Goal: Navigation & Orientation: Find specific page/section

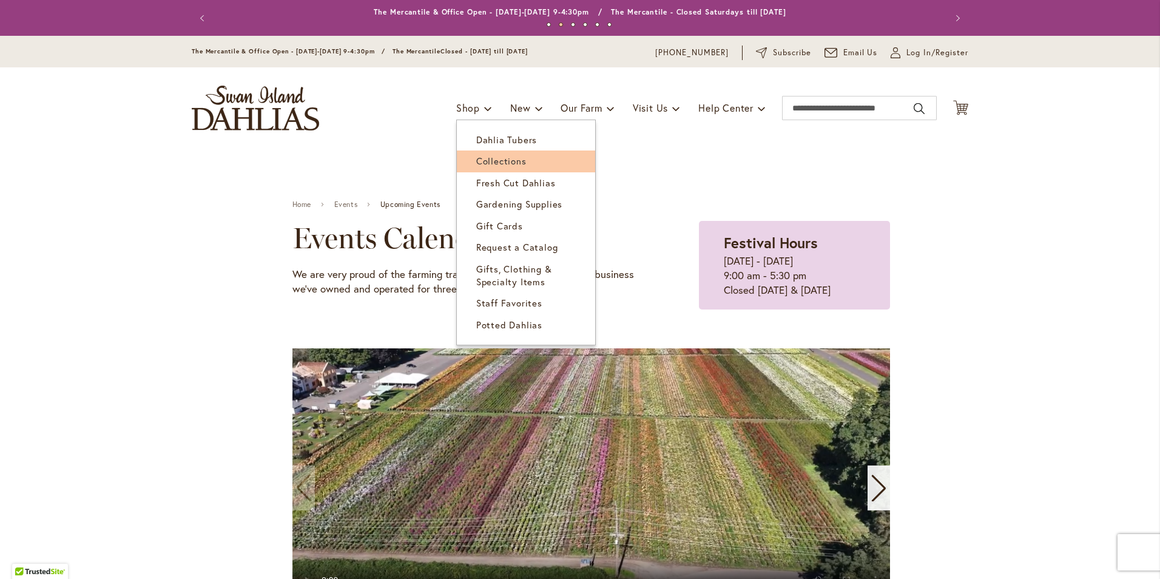
click at [500, 156] on span "Collections" at bounding box center [501, 161] width 50 height 12
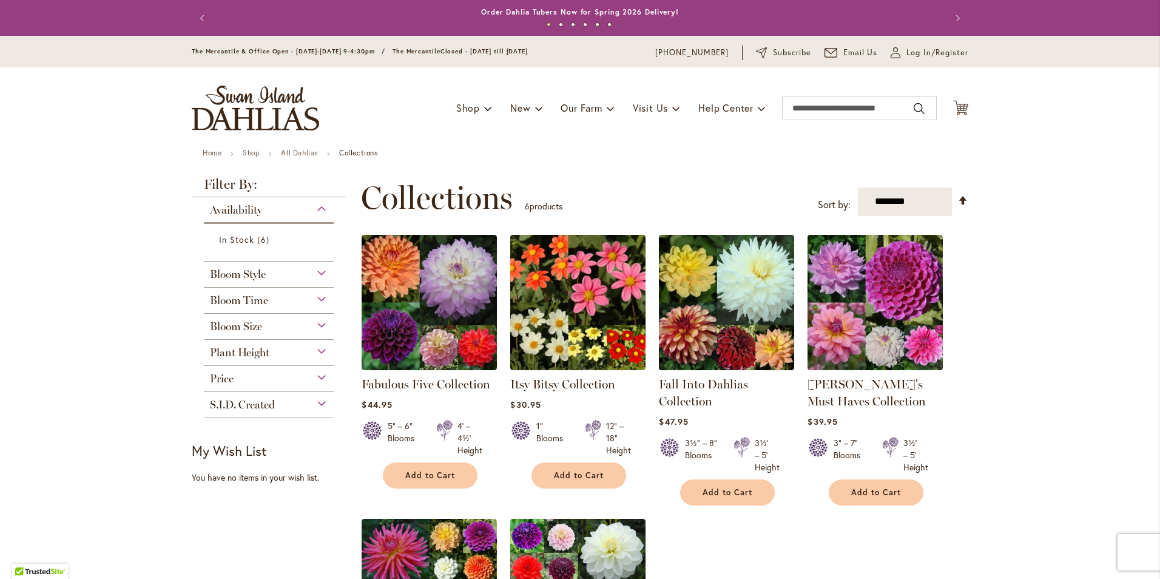
click at [500, 156] on ul "Home Shop All Dahlias Collections" at bounding box center [580, 154] width 754 height 11
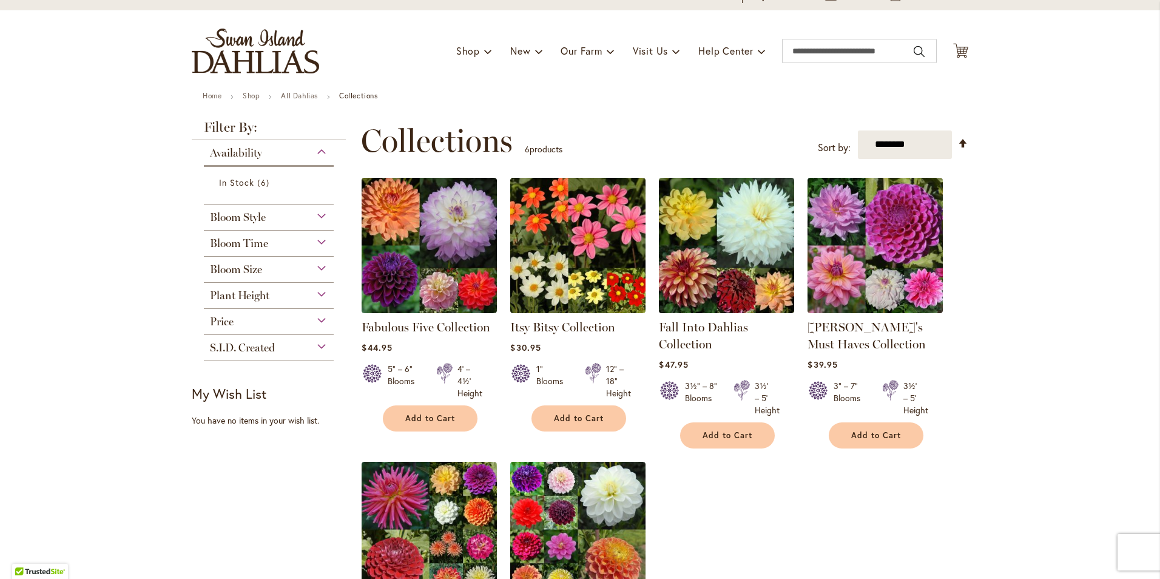
scroll to position [58, 0]
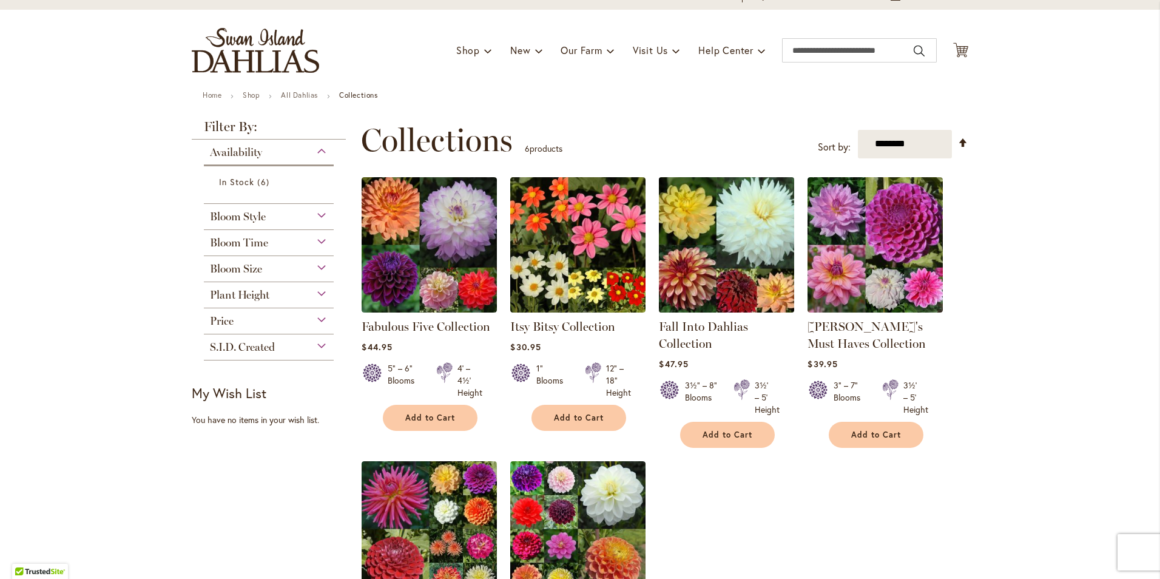
click at [707, 269] on img at bounding box center [727, 244] width 142 height 142
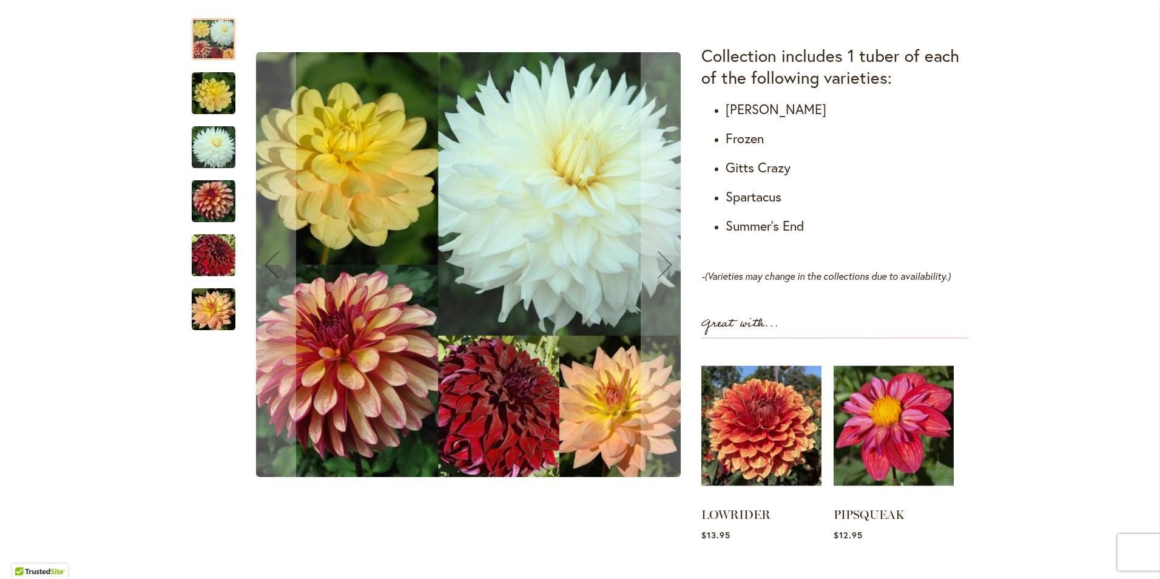
scroll to position [674, 0]
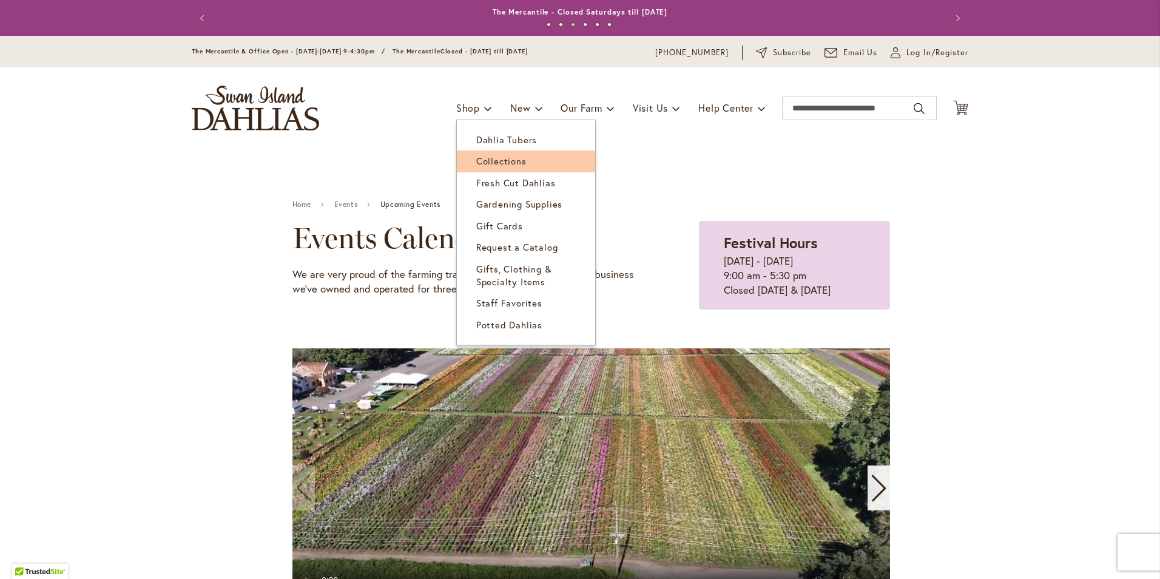
click at [487, 162] on span "Collections" at bounding box center [501, 161] width 50 height 12
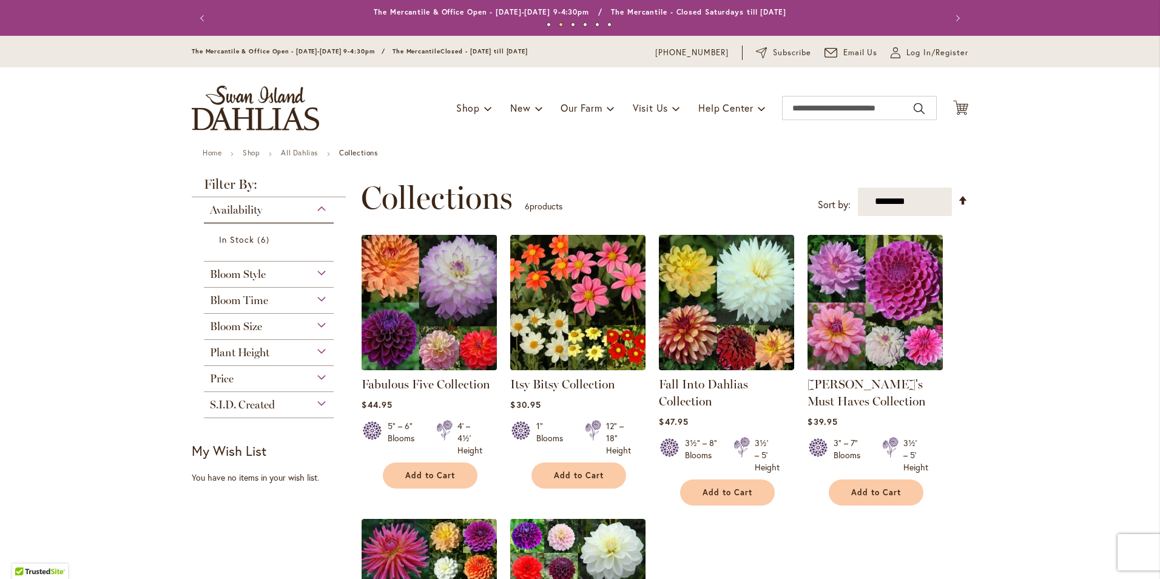
click at [455, 292] on img at bounding box center [429, 302] width 142 height 142
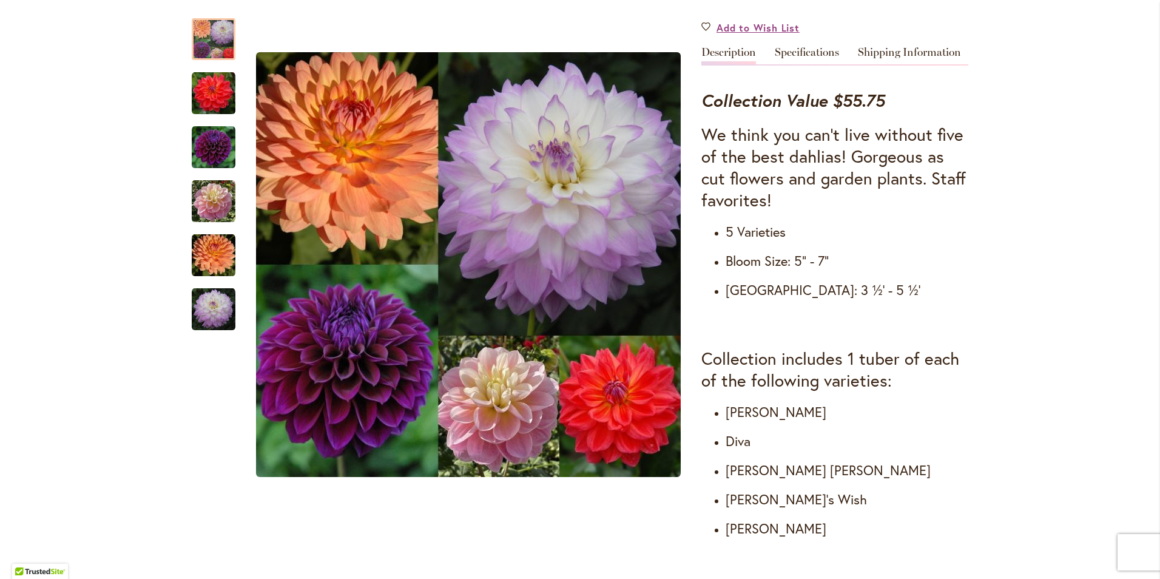
scroll to position [394, 0]
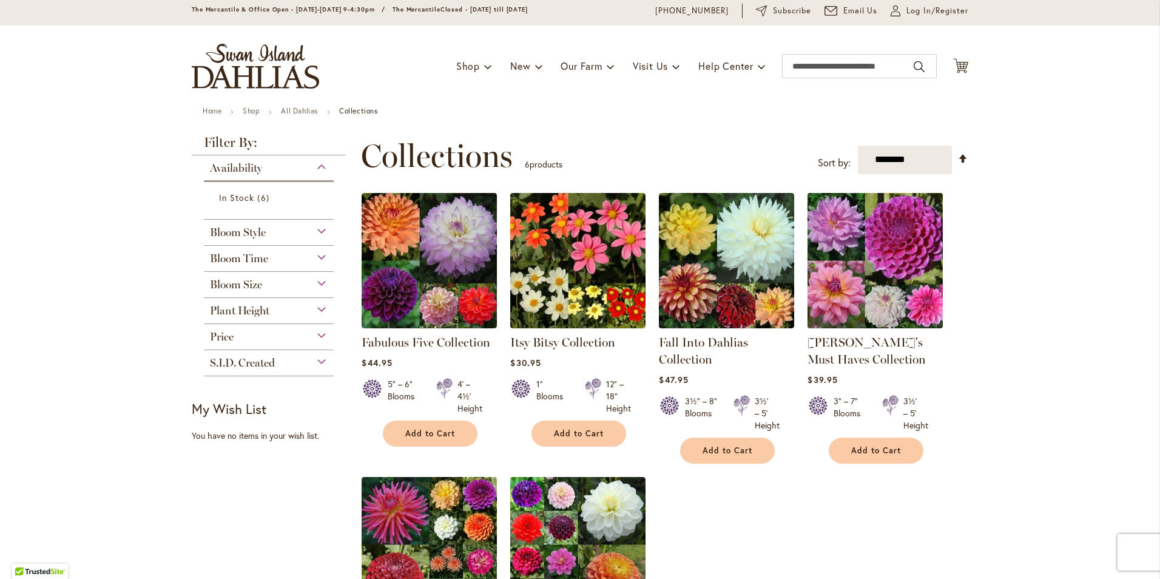
scroll to position [42, 0]
